Goal: Information Seeking & Learning: Learn about a topic

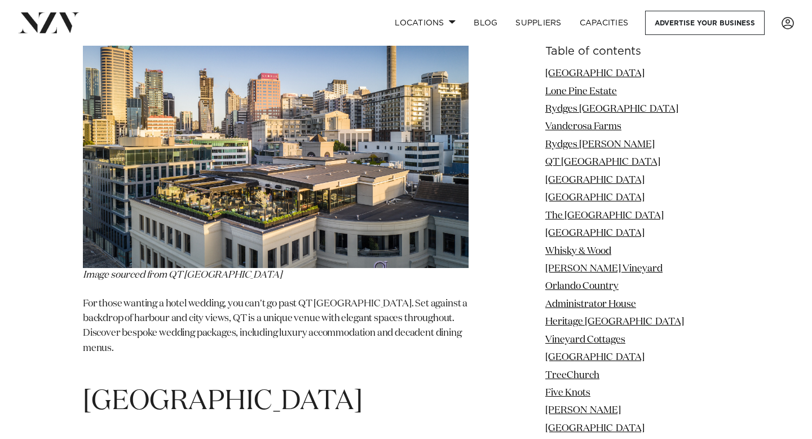
scroll to position [3678, 0]
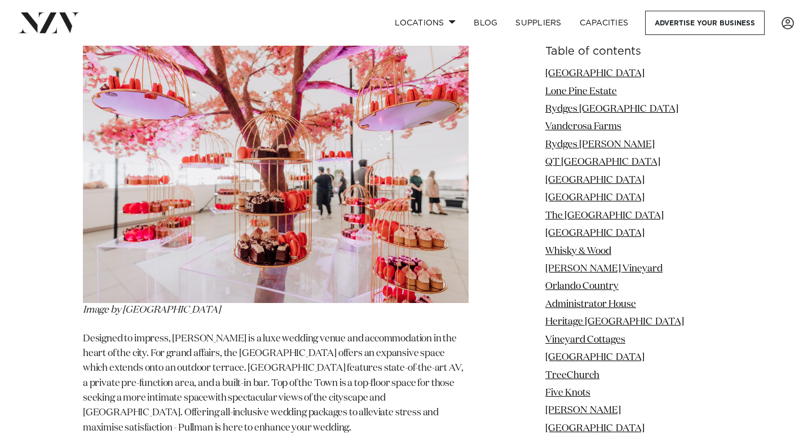
scroll to position [8518, 0]
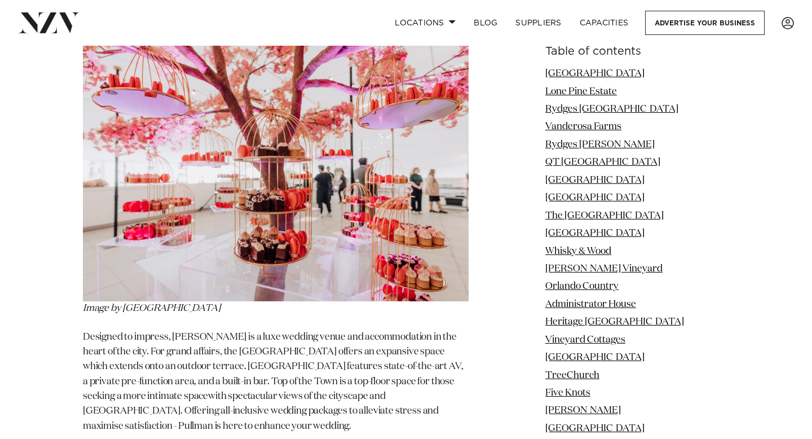
click at [228, 124] on img at bounding box center [276, 172] width 386 height 257
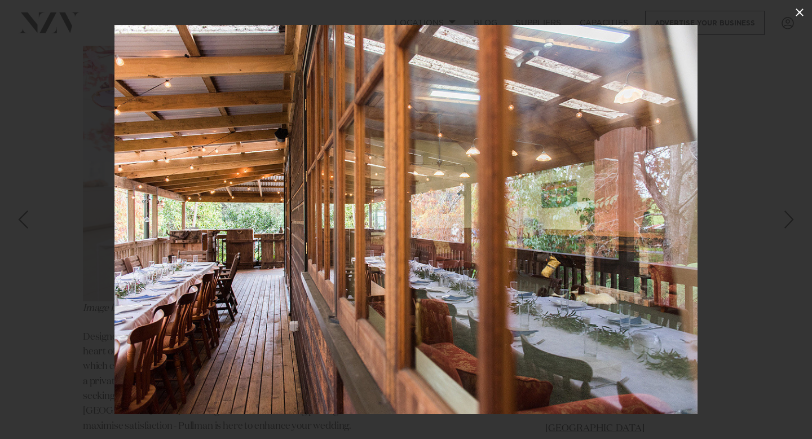
click at [801, 13] on icon at bounding box center [800, 12] width 8 height 8
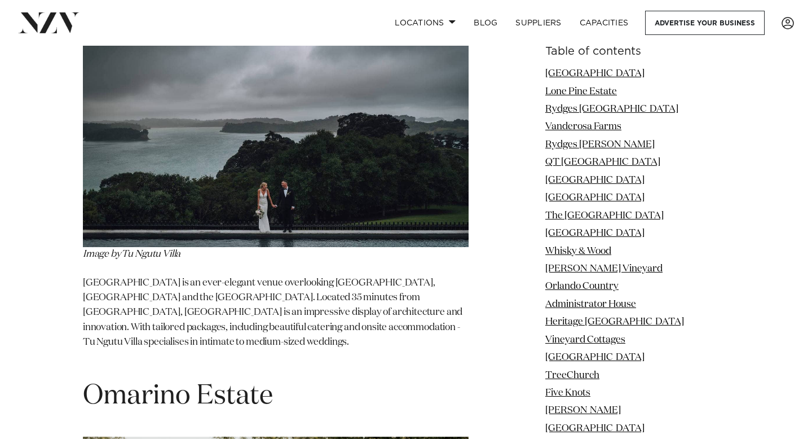
scroll to position [19007, 0]
